Goal: Entertainment & Leisure: Browse casually

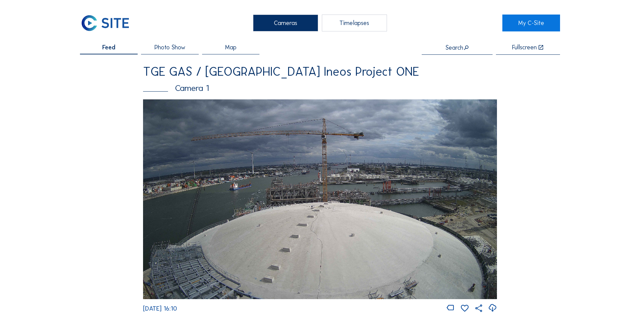
click at [288, 25] on div "Cameras" at bounding box center [285, 23] width 65 height 17
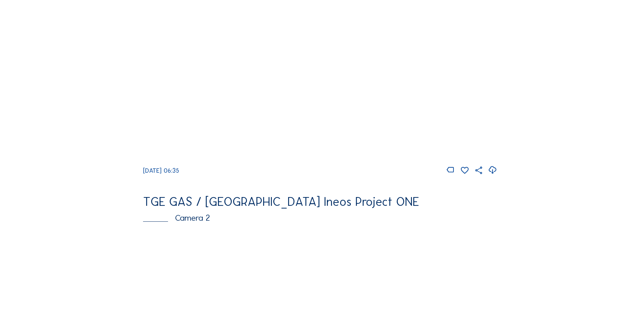
scroll to position [135, 0]
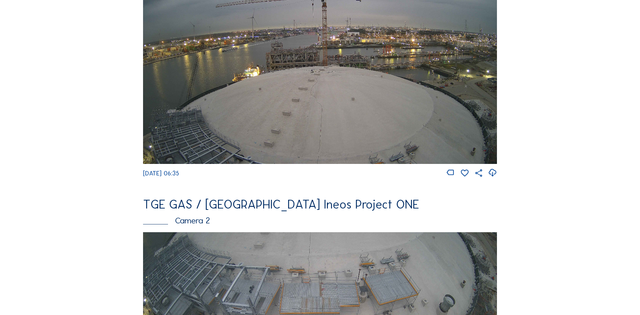
click at [227, 105] on img at bounding box center [320, 63] width 354 height 199
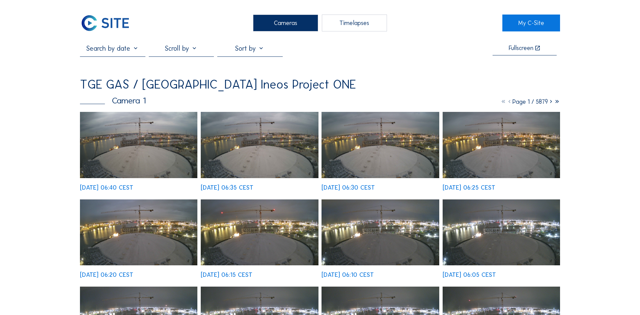
click at [126, 143] on img at bounding box center [138, 145] width 117 height 66
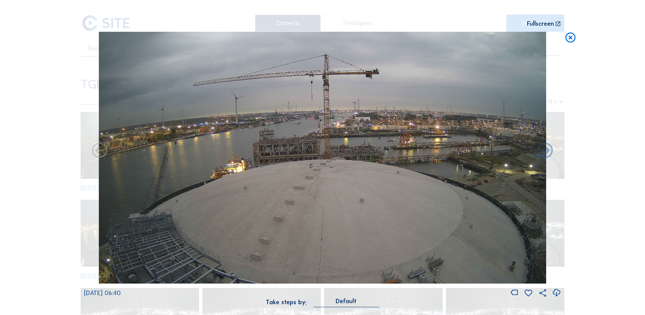
click at [558, 293] on icon at bounding box center [556, 292] width 9 height 11
drag, startPoint x: 53, startPoint y: 146, endPoint x: 103, endPoint y: 119, distance: 57.1
click at [53, 146] on div "Scroll to travel through time | Press 'Alt' Button + Scroll to Zoom | Click and…" at bounding box center [322, 157] width 645 height 315
click at [569, 42] on icon at bounding box center [571, 38] width 12 height 12
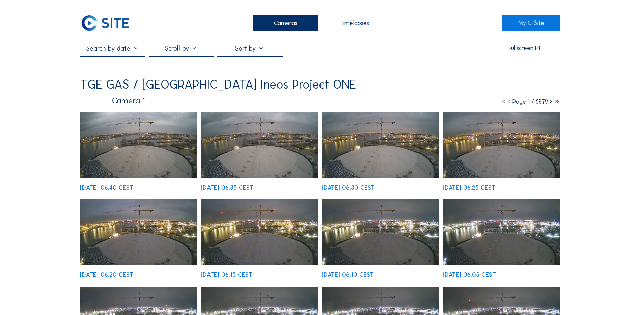
click at [280, 24] on div "Cameras" at bounding box center [285, 23] width 65 height 17
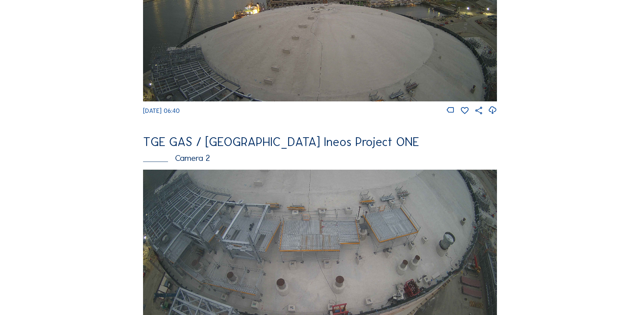
scroll to position [236, 0]
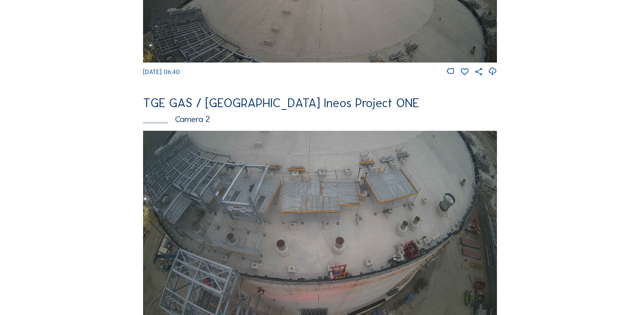
click at [283, 201] on img at bounding box center [320, 230] width 354 height 199
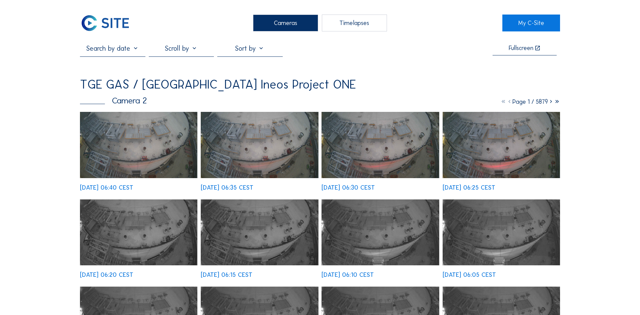
click at [139, 148] on img at bounding box center [138, 145] width 117 height 66
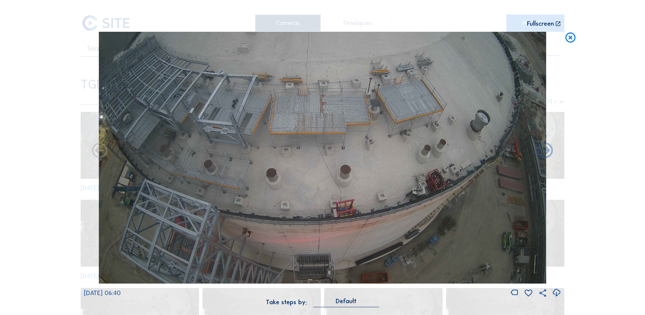
click at [559, 293] on icon at bounding box center [556, 292] width 9 height 11
click at [53, 157] on div "Scroll to travel through time | Press 'Alt' Button + Scroll to Zoom | Click and…" at bounding box center [322, 157] width 645 height 315
click at [572, 38] on icon at bounding box center [571, 38] width 12 height 12
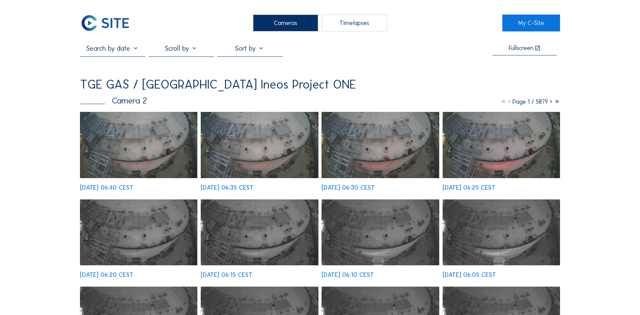
click at [295, 23] on div "Cameras" at bounding box center [285, 23] width 65 height 17
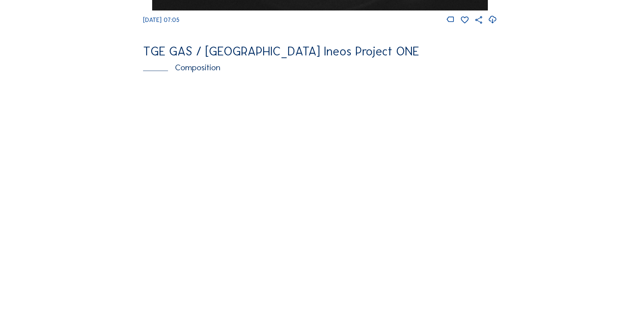
scroll to position [877, 0]
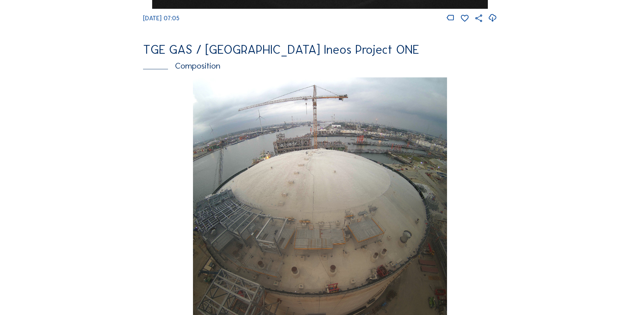
click at [311, 175] on img at bounding box center [320, 203] width 254 height 252
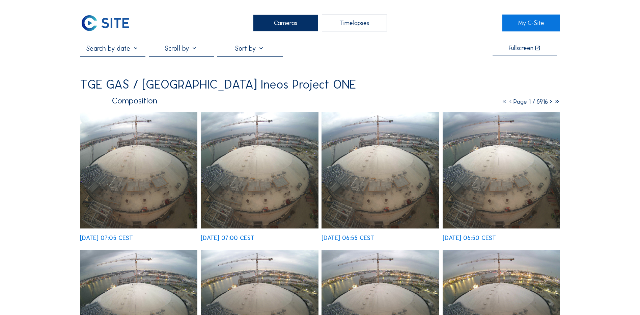
click at [145, 146] on img at bounding box center [138, 170] width 117 height 116
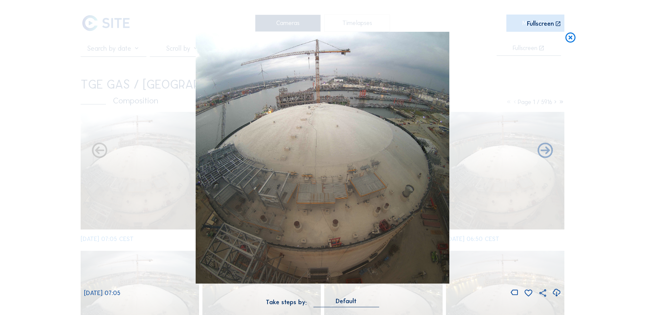
click at [555, 292] on icon at bounding box center [556, 292] width 9 height 11
click at [64, 150] on div "Scroll to travel through time | Press 'Alt' Button + Scroll to Zoom | Click and…" at bounding box center [322, 157] width 645 height 315
click at [570, 37] on icon at bounding box center [571, 38] width 12 height 12
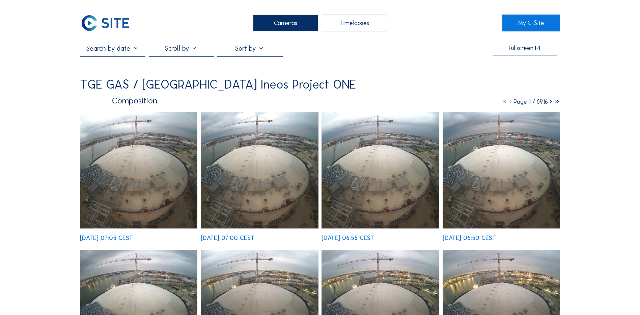
click at [289, 25] on div "Cameras" at bounding box center [285, 23] width 65 height 17
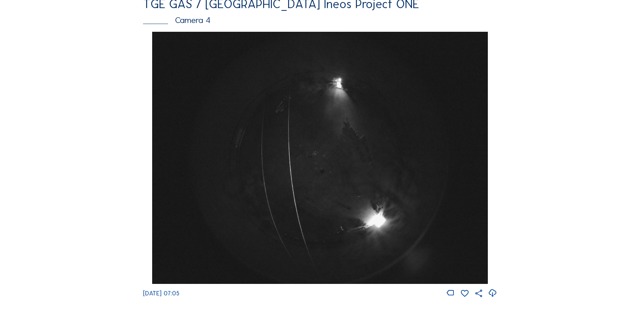
scroll to position [607, 0]
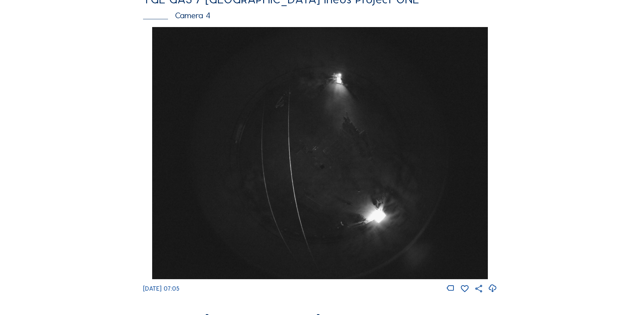
click at [311, 111] on img at bounding box center [319, 153] width 335 height 252
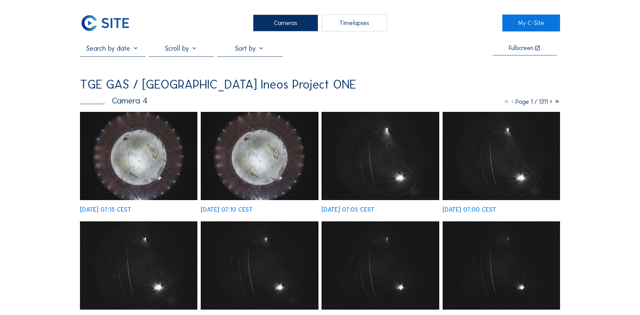
click at [136, 149] on img at bounding box center [138, 156] width 117 height 88
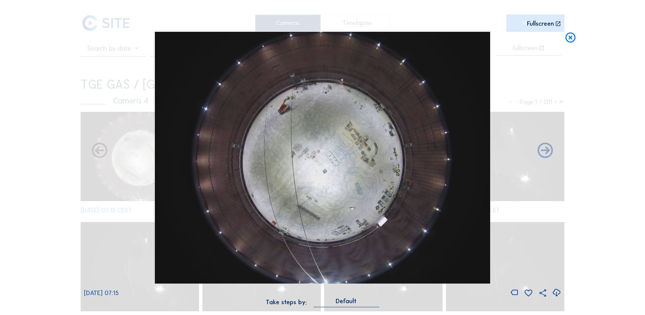
click at [556, 292] on icon at bounding box center [556, 292] width 9 height 11
click at [51, 100] on div "Scroll to travel through time | Press 'Alt' Button + Scroll to Zoom | Click and…" at bounding box center [322, 157] width 645 height 315
click at [568, 38] on icon at bounding box center [571, 38] width 12 height 12
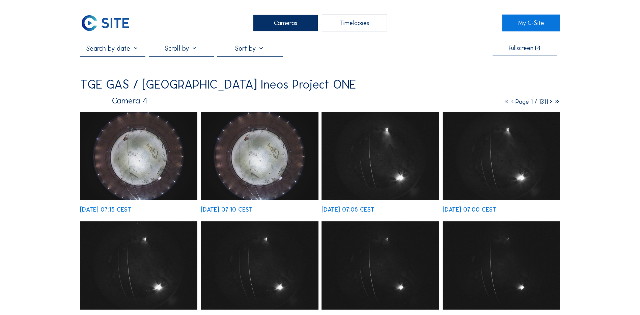
click at [294, 21] on div "Cameras" at bounding box center [285, 23] width 65 height 17
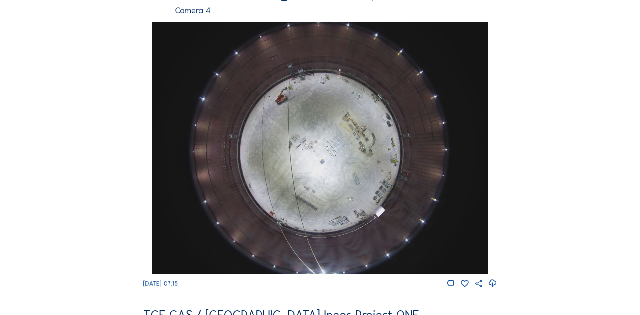
scroll to position [641, 0]
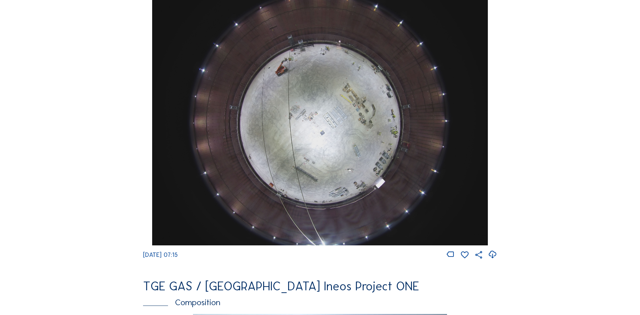
click at [315, 122] on img at bounding box center [319, 119] width 335 height 252
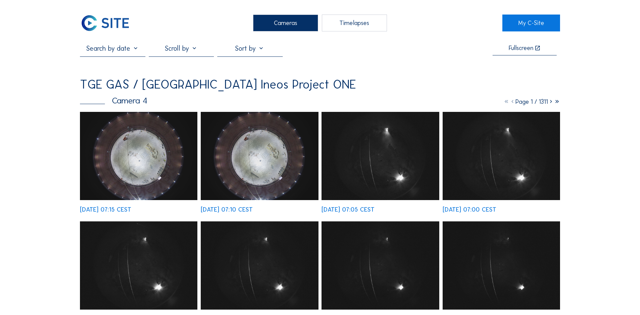
click at [127, 156] on img at bounding box center [138, 156] width 117 height 88
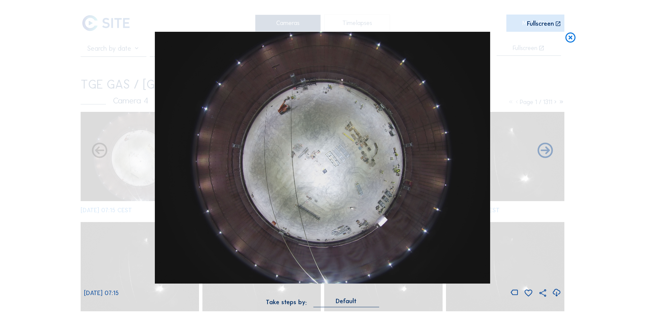
click at [556, 291] on icon at bounding box center [556, 292] width 9 height 11
